Goal: Transaction & Acquisition: Purchase product/service

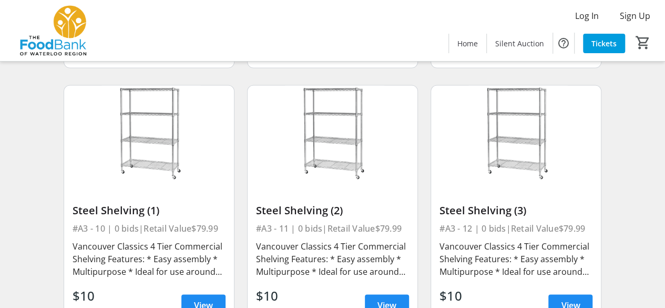
scroll to position [842, 0]
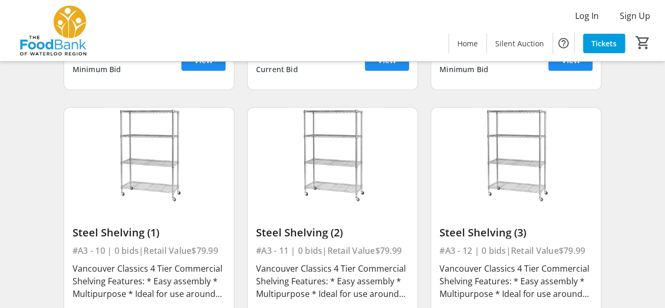
click at [146, 180] on img at bounding box center [149, 155] width 170 height 96
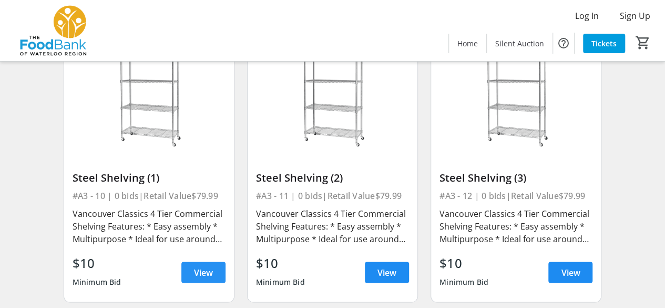
scroll to position [947, 0]
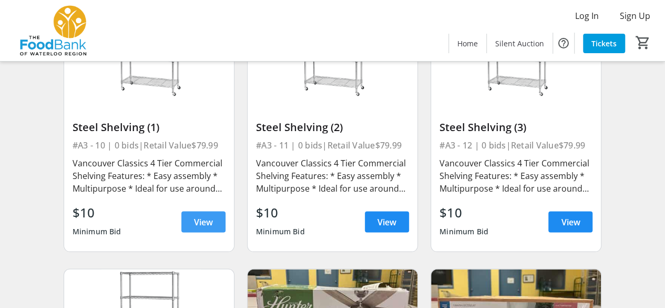
click at [198, 220] on span "View" at bounding box center [203, 221] width 19 height 13
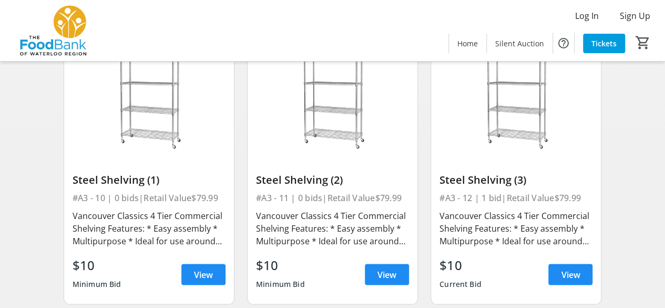
scroll to position [842, 0]
